Goal: Information Seeking & Learning: Learn about a topic

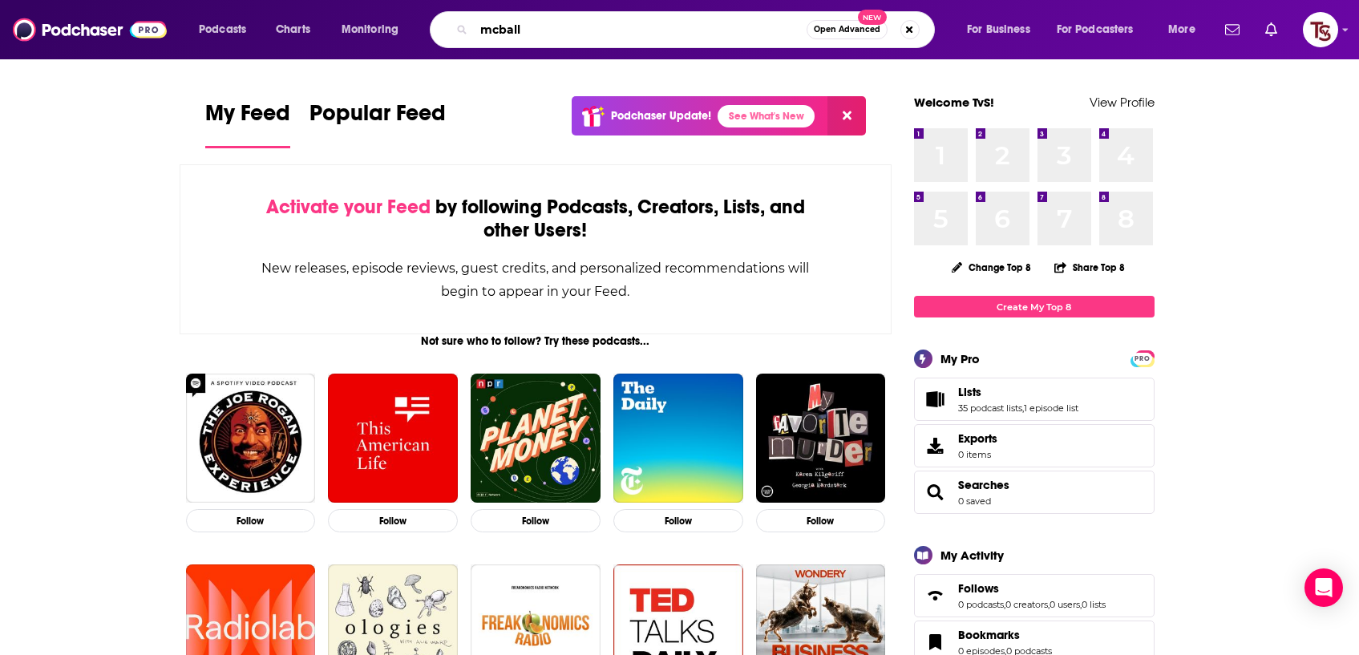
drag, startPoint x: 573, startPoint y: 30, endPoint x: 445, endPoint y: 25, distance: 128.4
click at [445, 25] on div "mcball Open Advanced New" at bounding box center [682, 29] width 505 height 37
paste input "Storytime with [PERSON_NAME]"
type input "Storytime with [PERSON_NAME]"
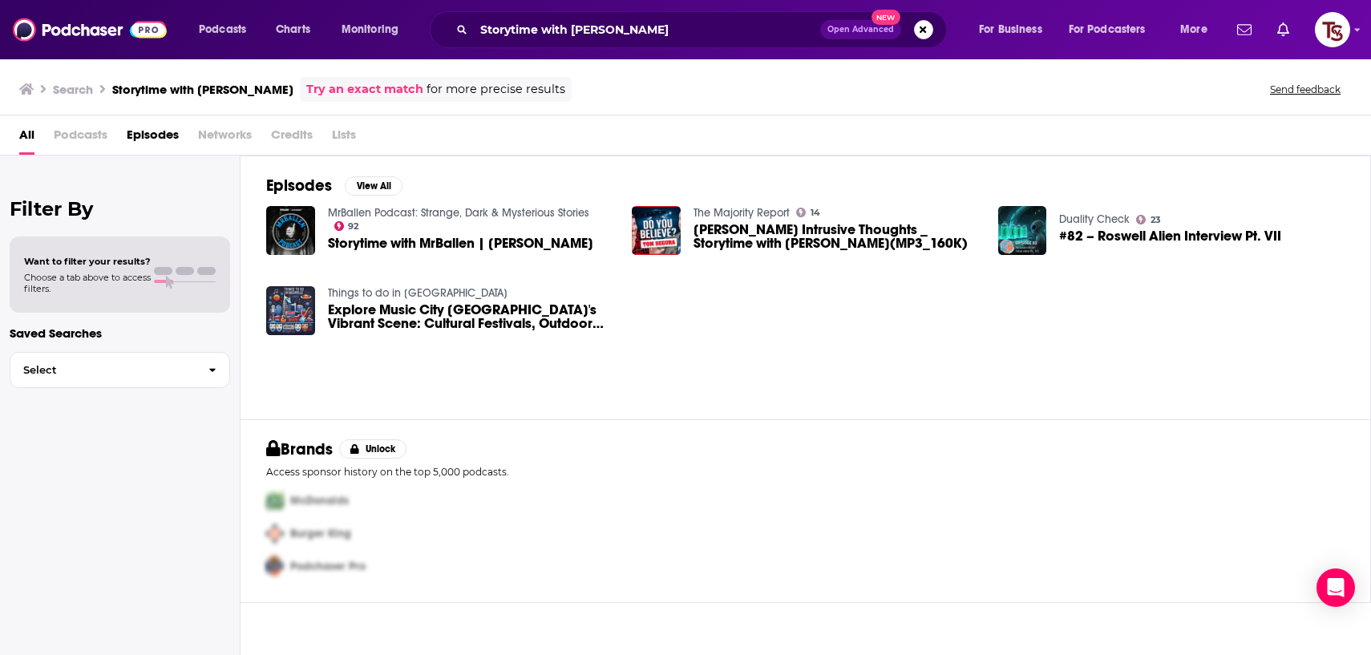
click at [399, 241] on span "Storytime with MrBallen | [PERSON_NAME]" at bounding box center [460, 244] width 265 height 14
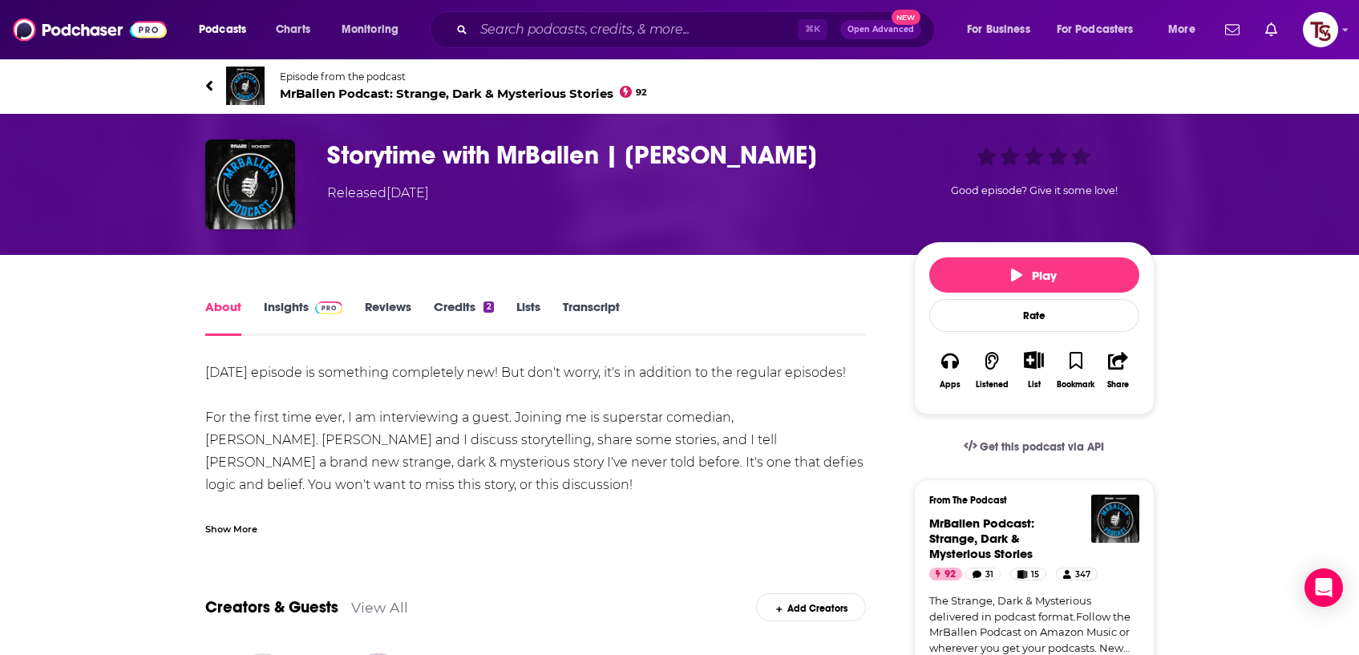
click at [293, 304] on link "Insights" at bounding box center [303, 317] width 79 height 37
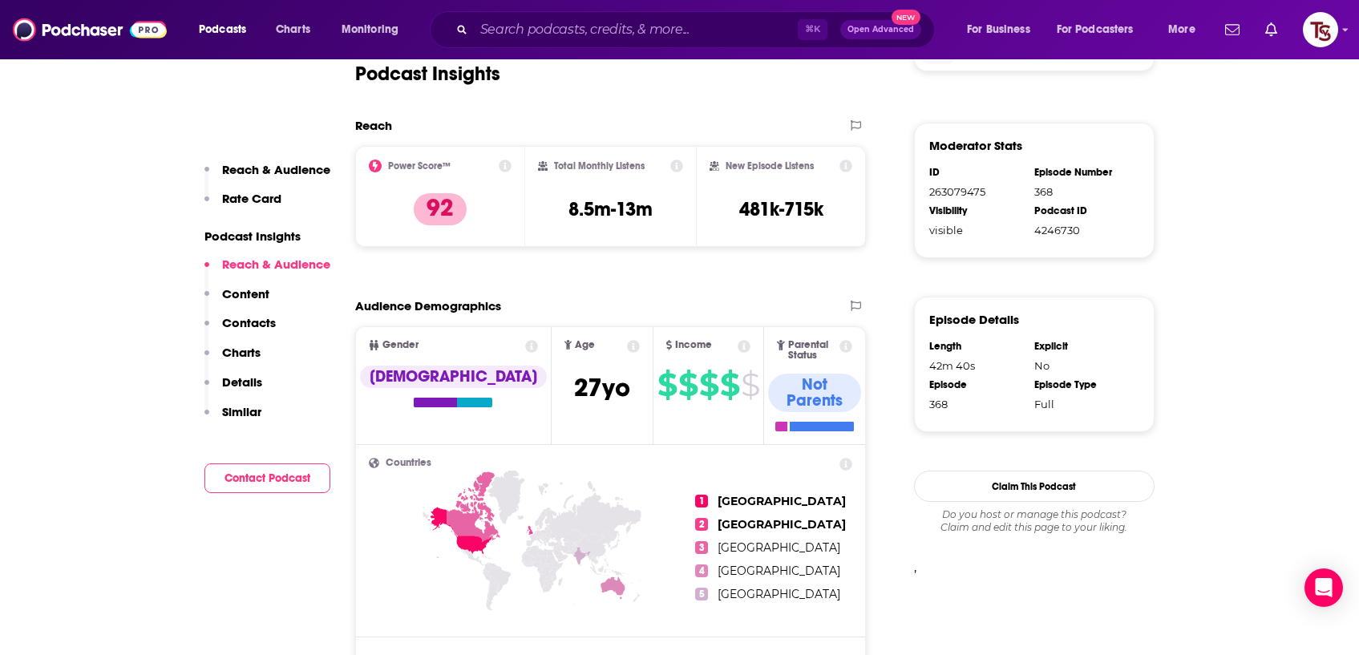
scroll to position [1137, 0]
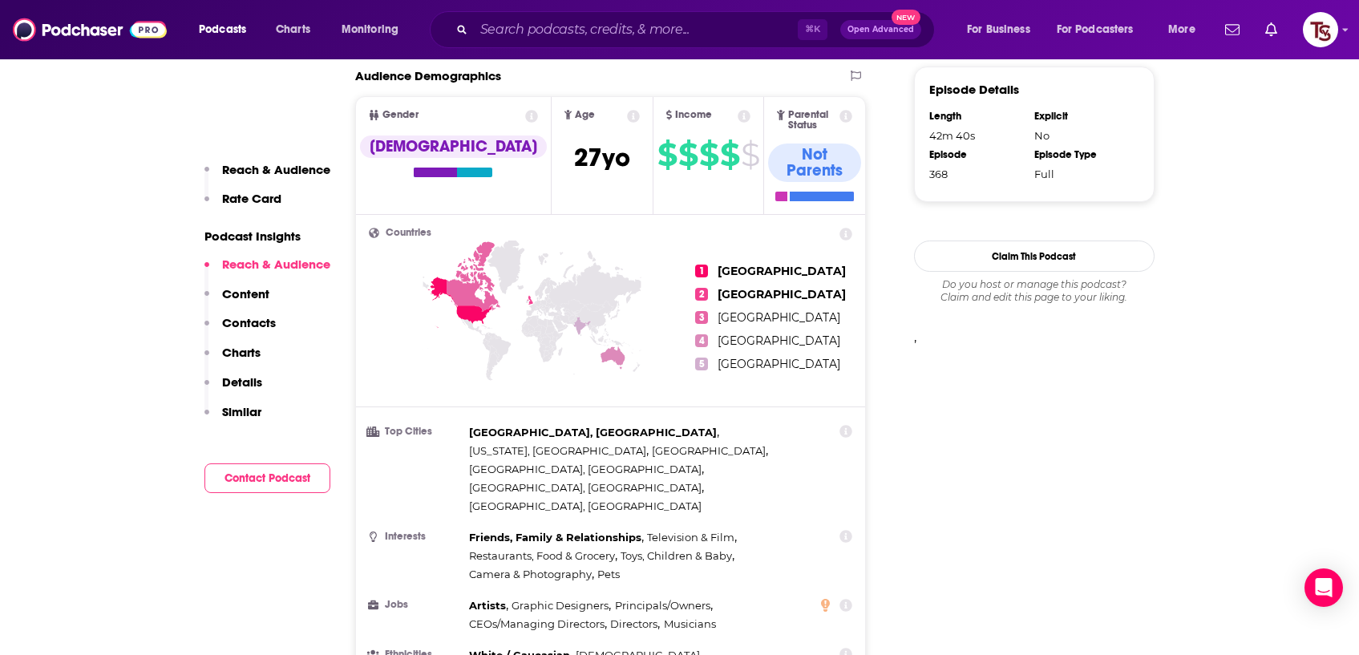
click at [240, 291] on p "Content" at bounding box center [245, 293] width 47 height 15
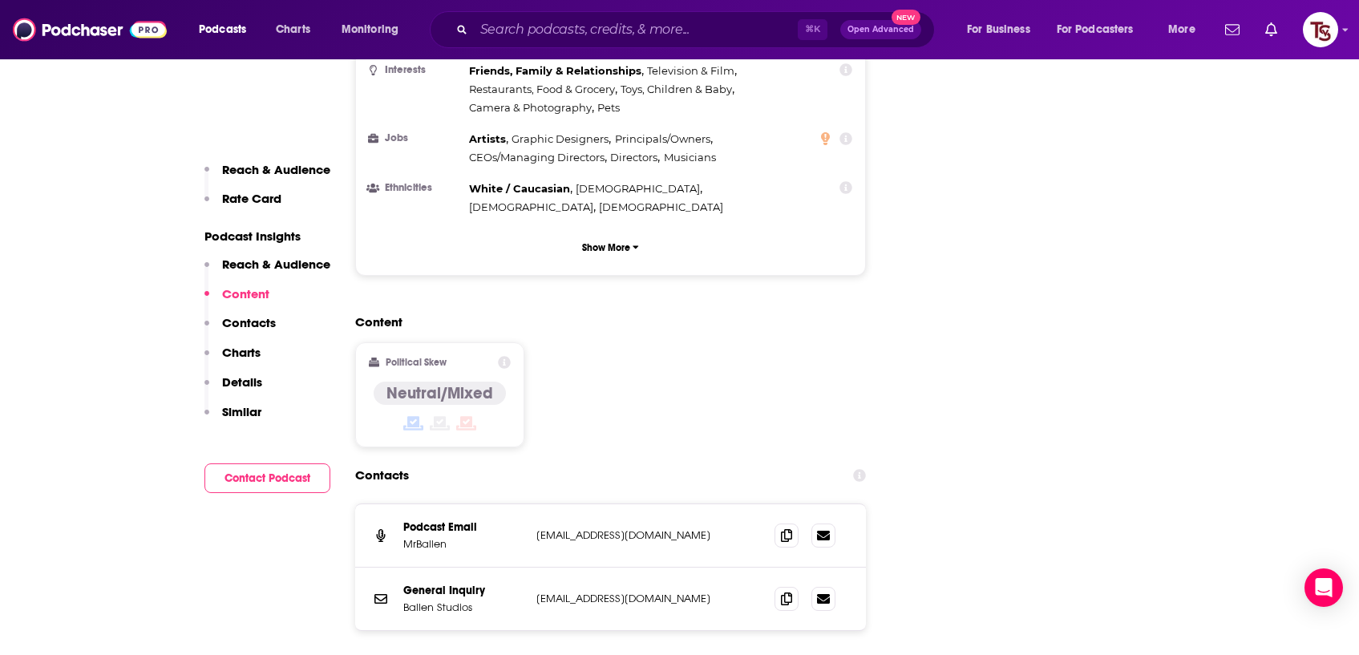
scroll to position [1607, 0]
click at [238, 381] on p "Details" at bounding box center [242, 382] width 40 height 15
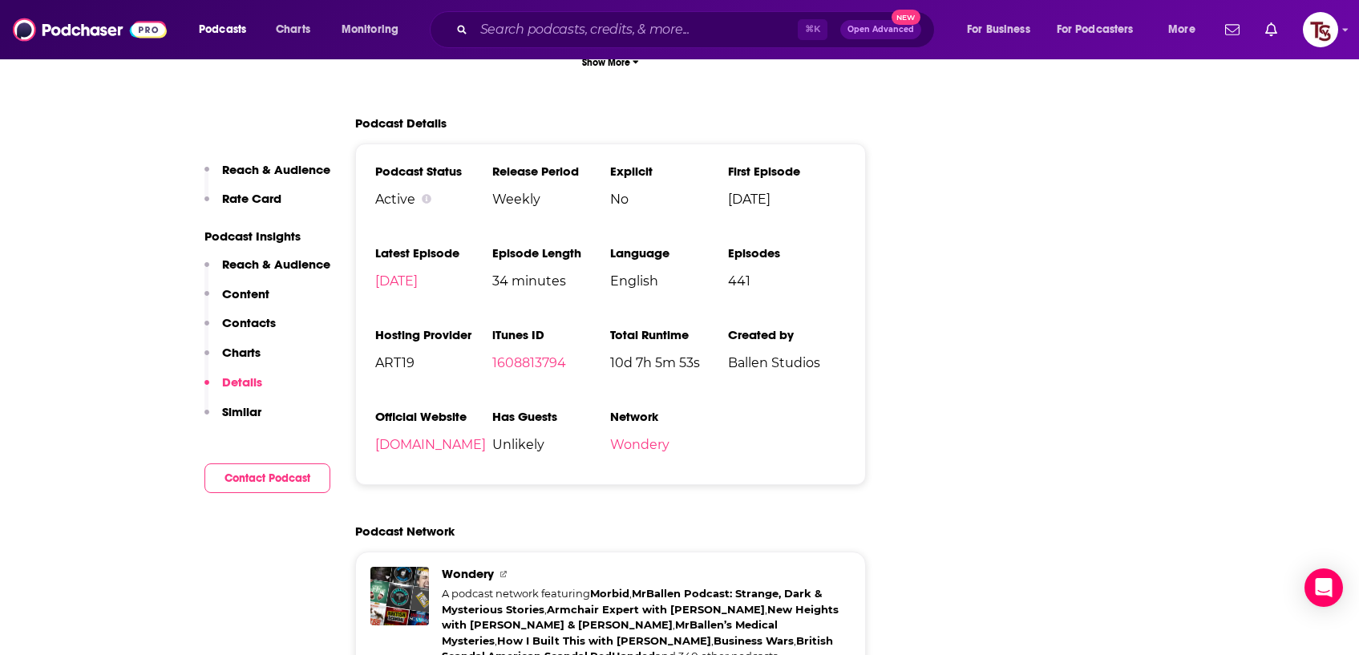
scroll to position [2674, 0]
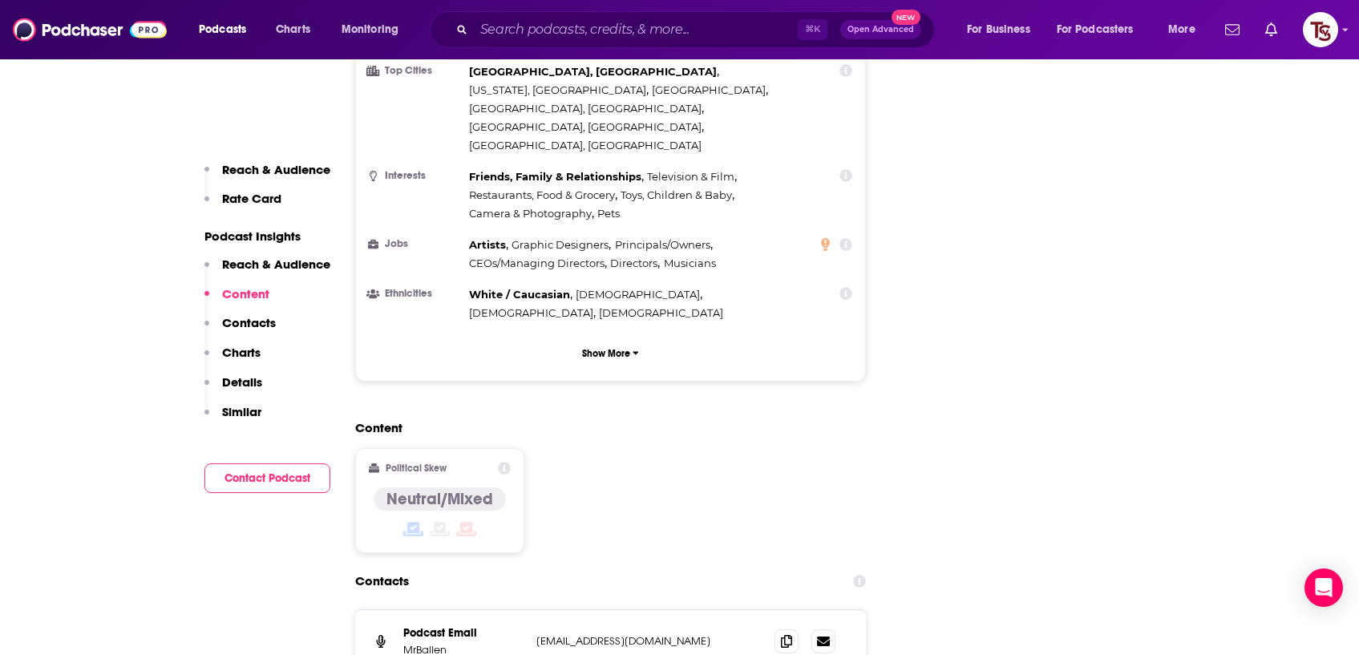
click at [282, 174] on p "Reach & Audience" at bounding box center [276, 169] width 108 height 15
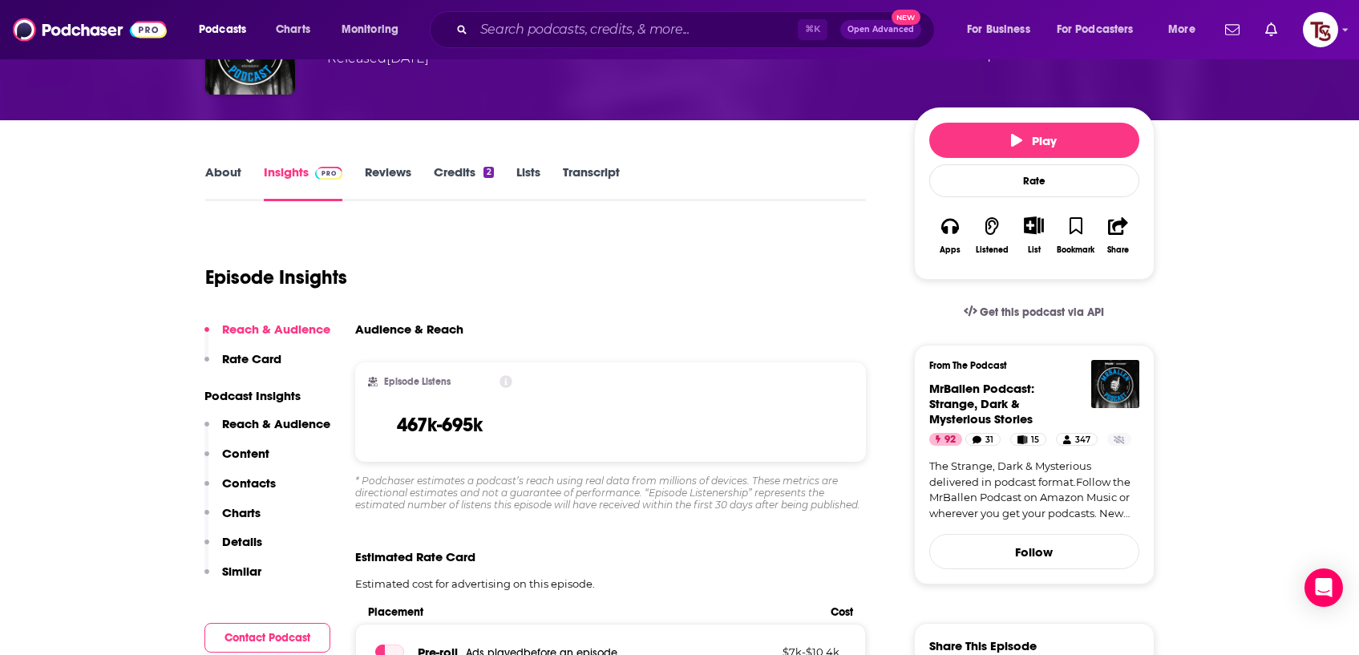
scroll to position [132, 0]
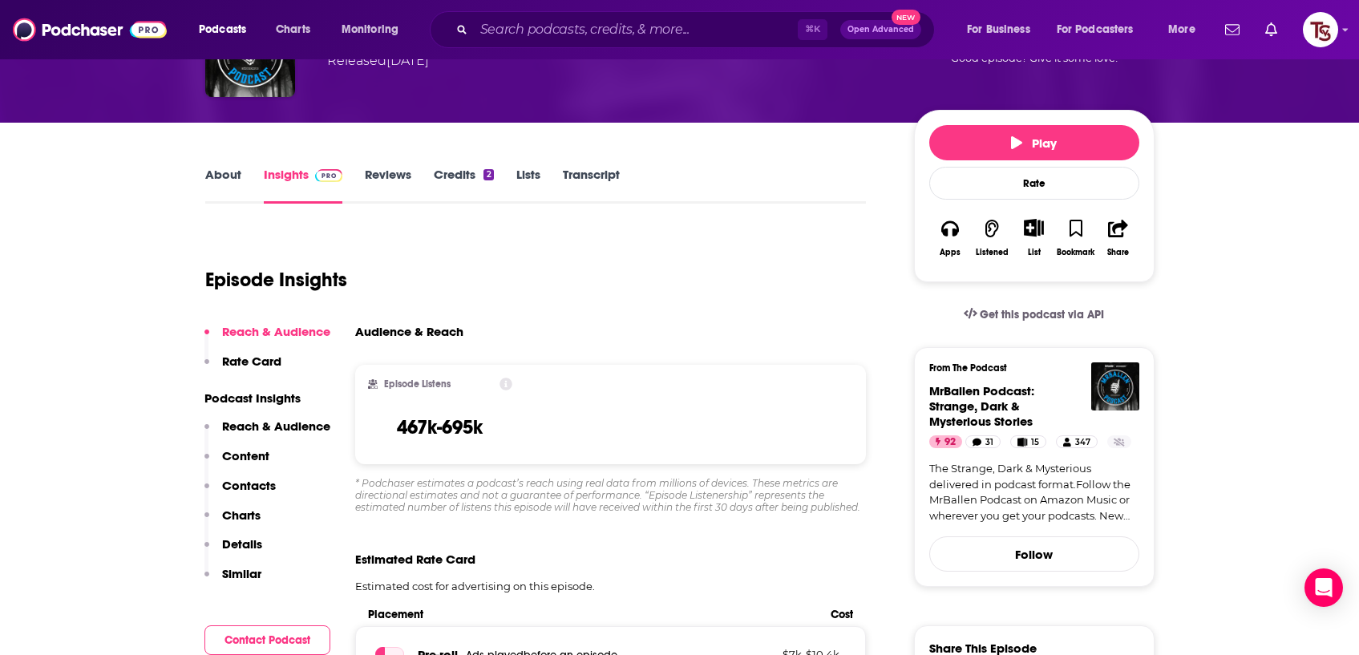
click at [395, 172] on link "Reviews" at bounding box center [388, 185] width 47 height 37
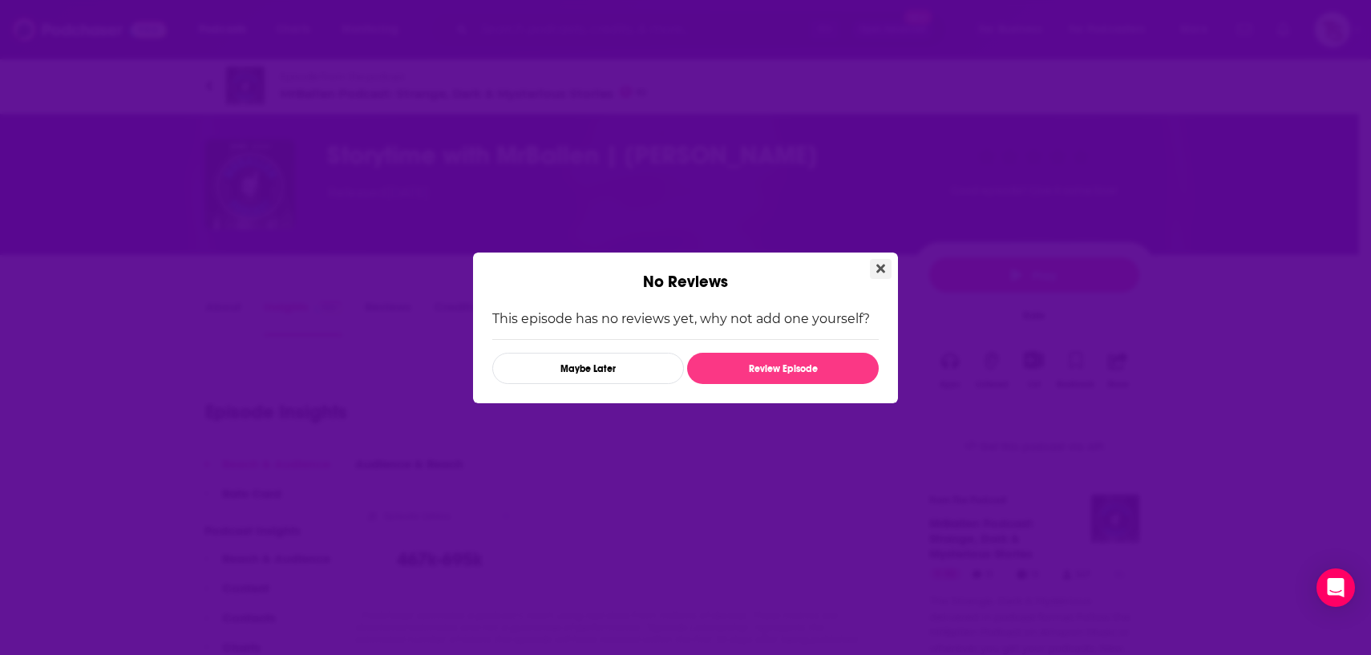
click at [881, 268] on icon "Close" at bounding box center [881, 268] width 9 height 9
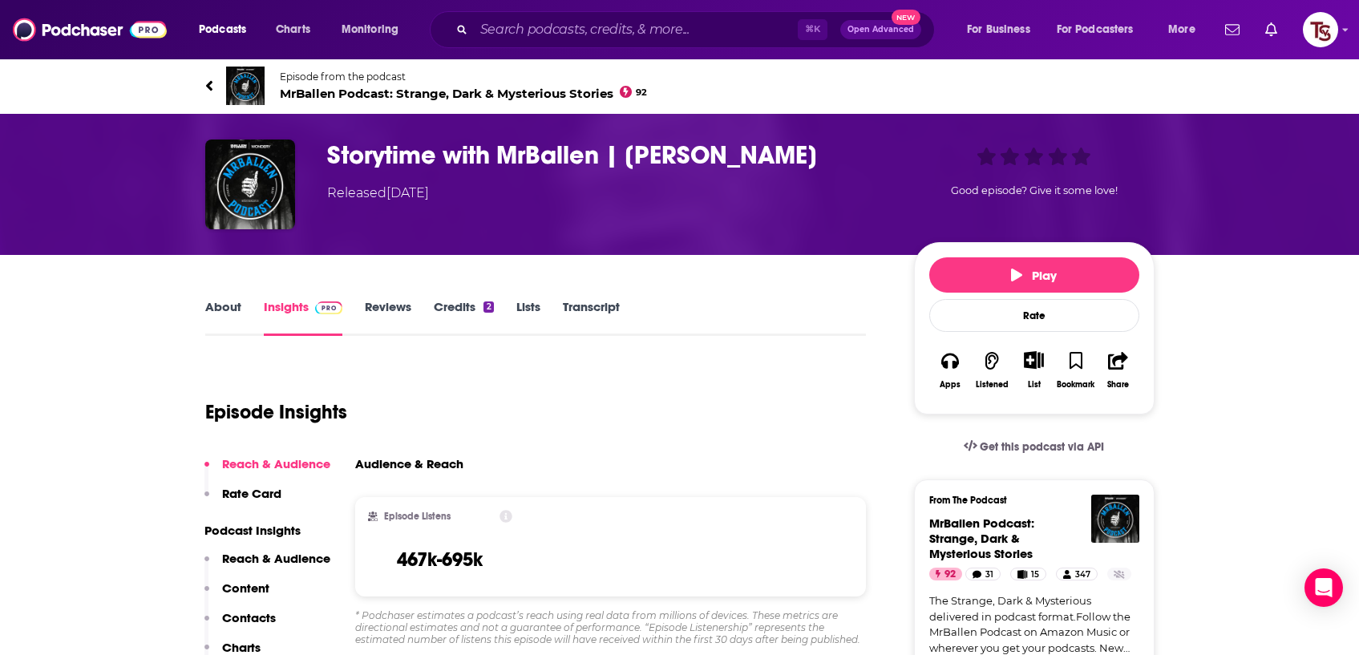
click at [222, 304] on link "About" at bounding box center [223, 317] width 36 height 37
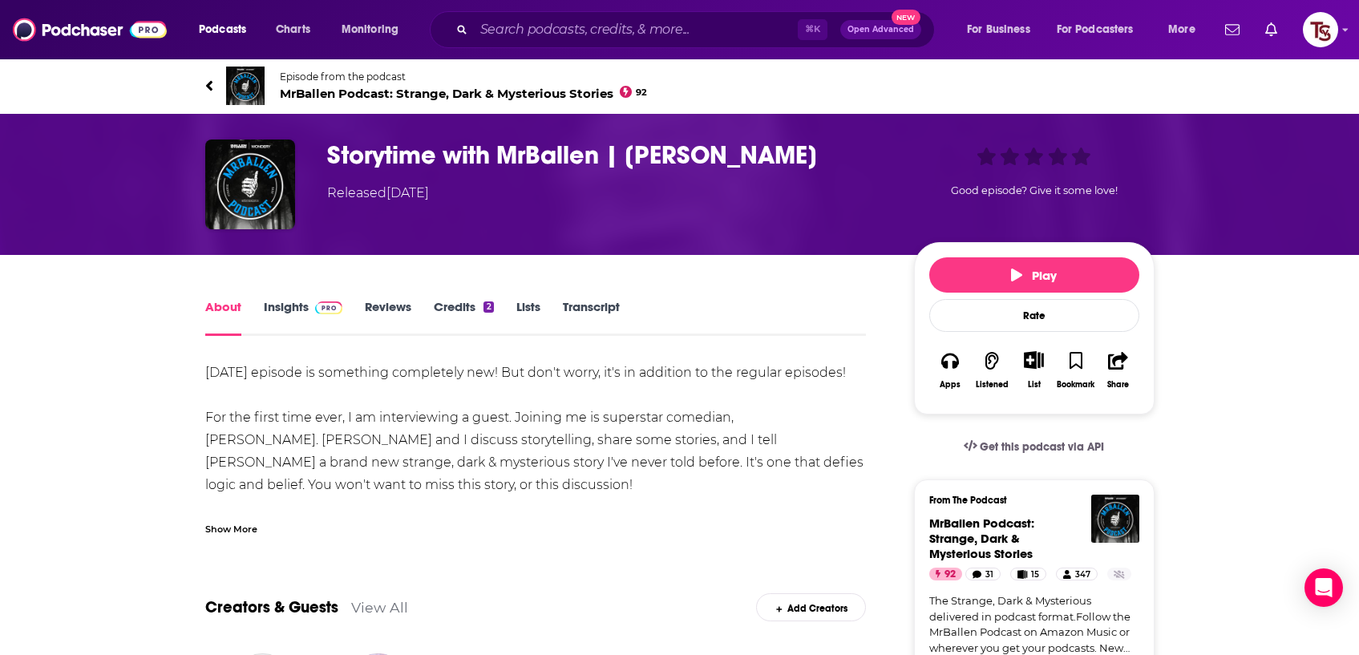
click at [227, 534] on div "Show More" at bounding box center [231, 528] width 52 height 15
